Goal: Task Accomplishment & Management: Use online tool/utility

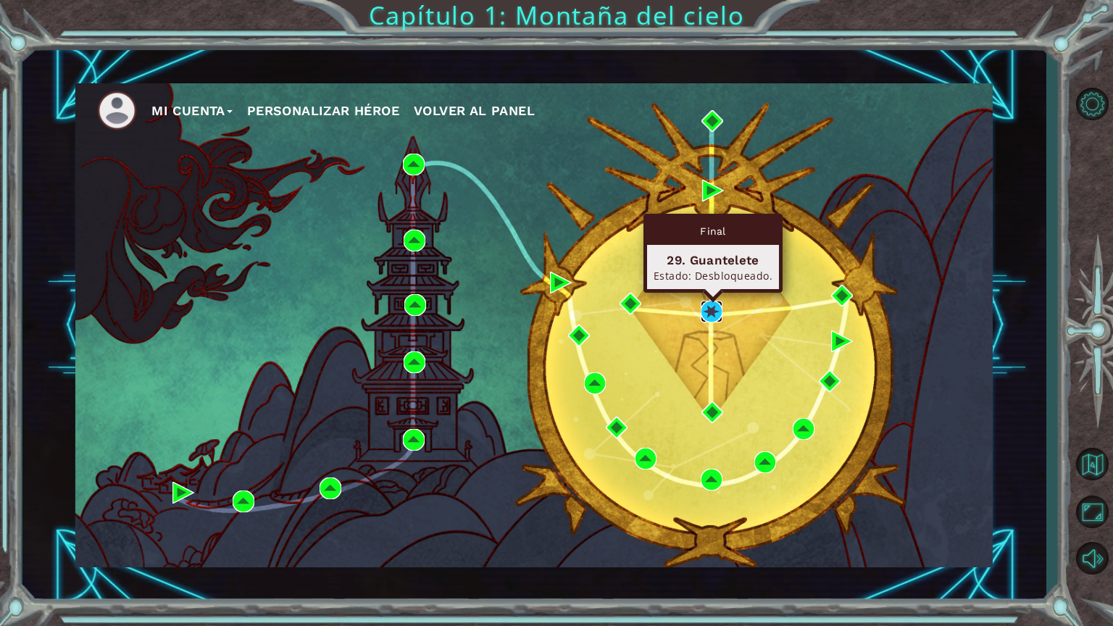
click at [712, 311] on img at bounding box center [711, 312] width 22 height 22
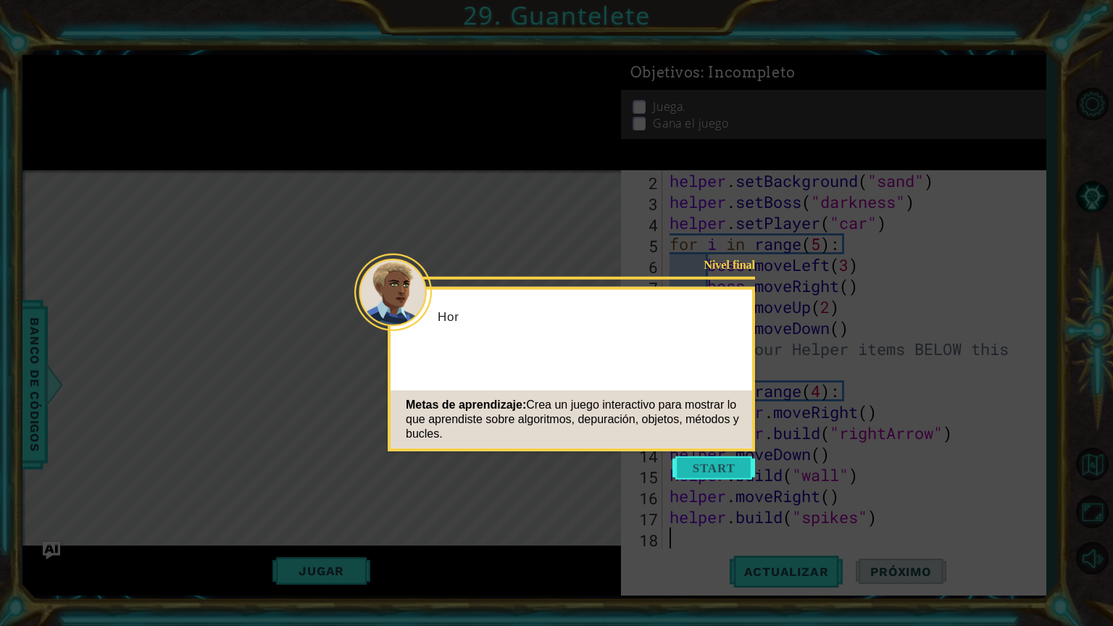
click at [703, 467] on button "Start" at bounding box center [713, 467] width 83 height 23
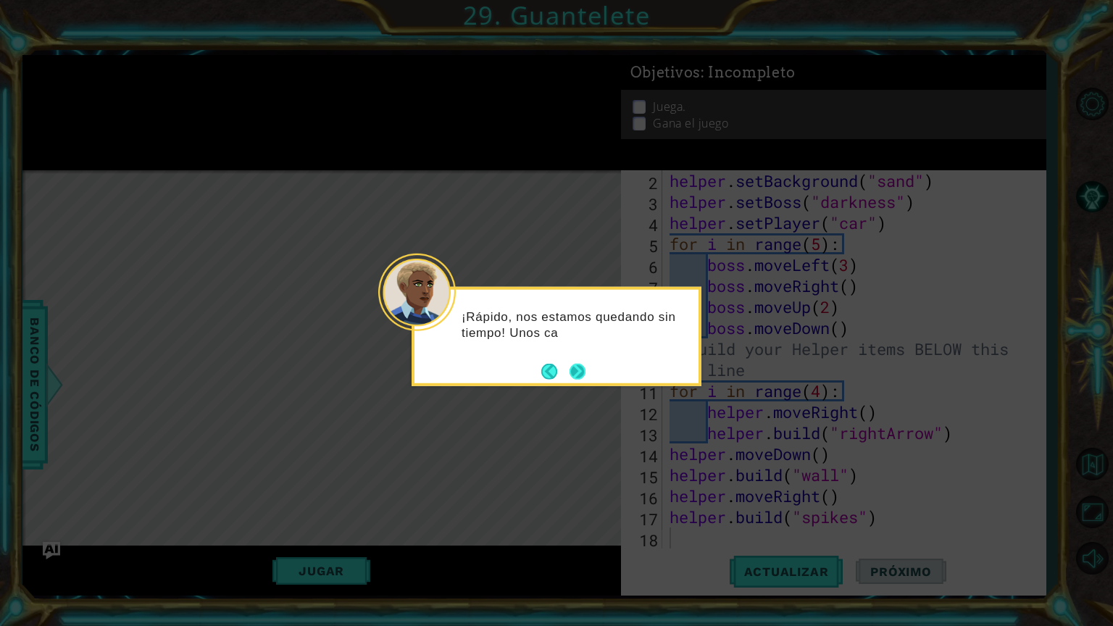
click at [582, 372] on button "Next" at bounding box center [577, 371] width 17 height 17
click at [582, 372] on button "Next" at bounding box center [578, 371] width 20 height 20
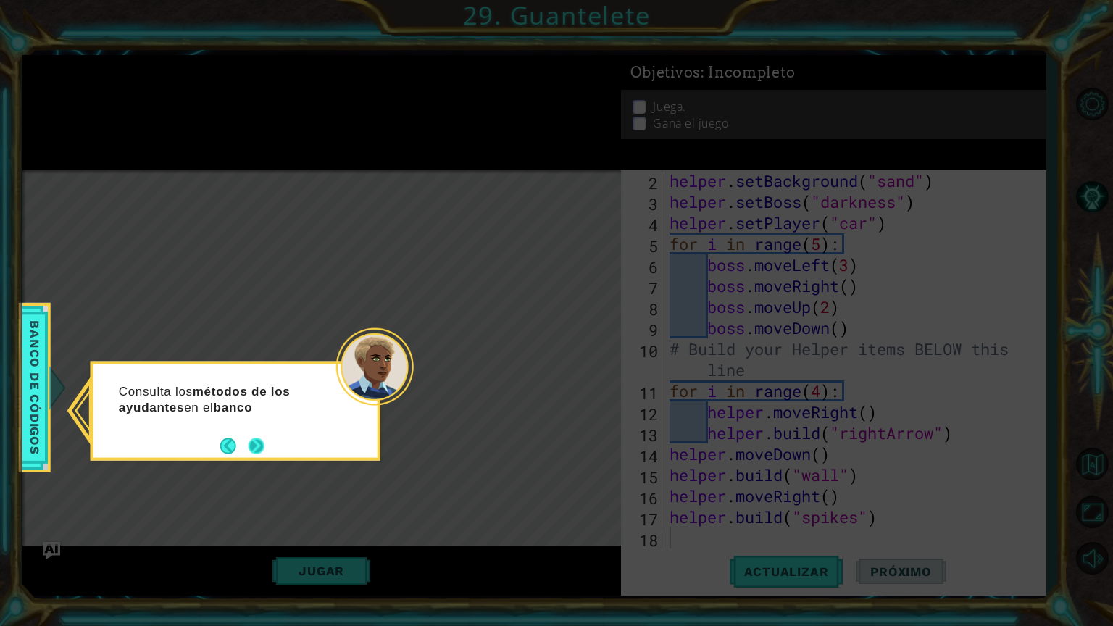
click at [260, 446] on button "Next" at bounding box center [256, 445] width 27 height 27
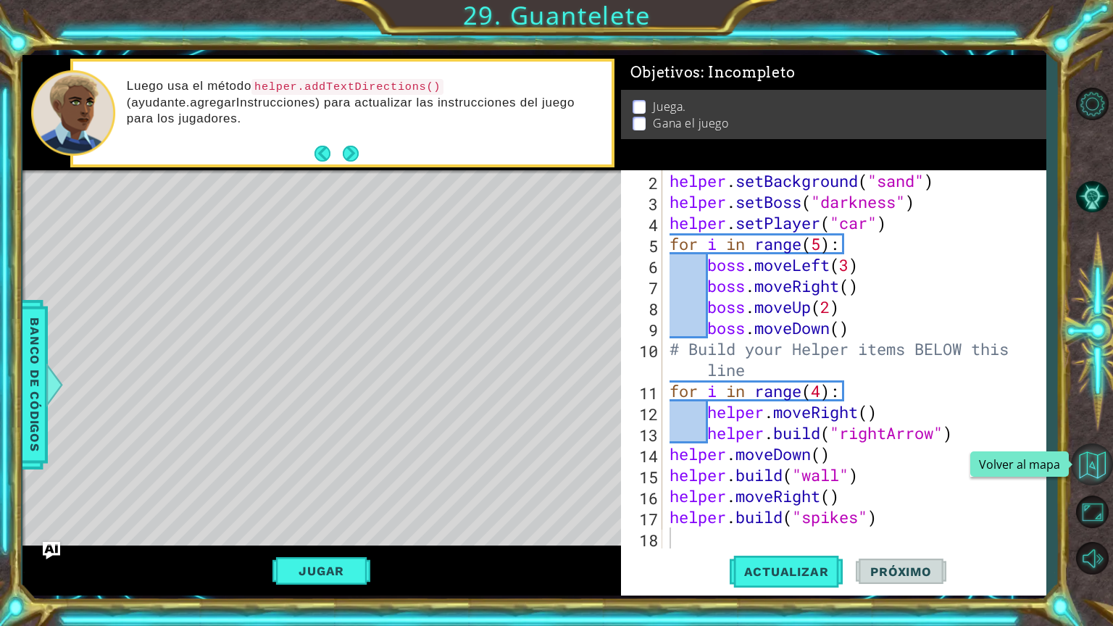
click at [1098, 472] on button "Volver al mapa" at bounding box center [1092, 464] width 42 height 42
